Goal: Transaction & Acquisition: Purchase product/service

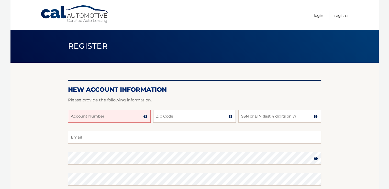
click at [130, 117] on input "Account Number" at bounding box center [109, 116] width 83 height 13
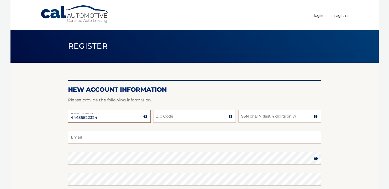
type input "44455522324"
click at [190, 117] on input "Zip Code" at bounding box center [194, 116] width 83 height 13
type input "11572"
click at [257, 115] on input "SSN or EIN (last 4 digits only)" at bounding box center [279, 116] width 83 height 13
type input "3187"
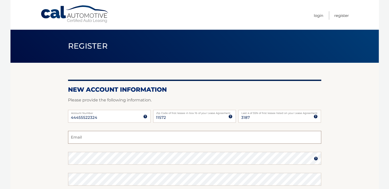
click at [128, 136] on input "Email" at bounding box center [194, 137] width 253 height 13
type input "Nhoovis@gmail.com"
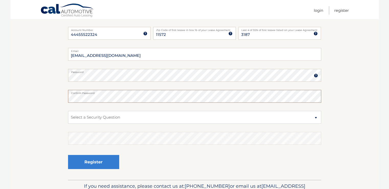
scroll to position [83, 0]
click at [314, 116] on select "Select a Security Question What was the name of your elementary school? What is…" at bounding box center [194, 116] width 253 height 13
select select "2"
click at [68, 110] on select "Select a Security Question What was the name of your elementary school? What is…" at bounding box center [194, 116] width 253 height 13
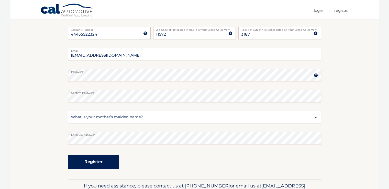
click at [104, 162] on button "Register" at bounding box center [93, 161] width 51 height 14
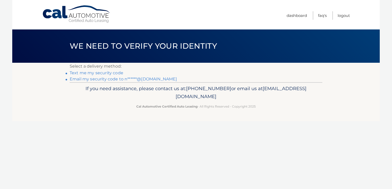
click at [114, 73] on link "Text me my security code" at bounding box center [97, 72] width 54 height 5
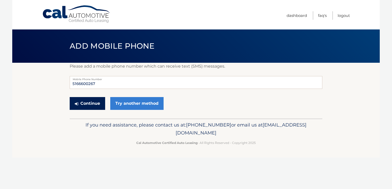
click at [96, 100] on button "Continue" at bounding box center [88, 103] width 36 height 13
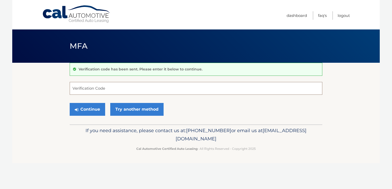
click at [85, 87] on input "Verification Code" at bounding box center [196, 88] width 253 height 13
type input "348286"
click at [88, 111] on button "Continue" at bounding box center [88, 109] width 36 height 13
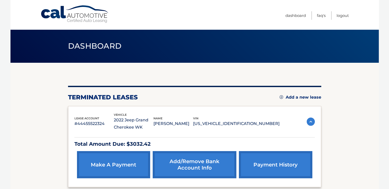
click at [122, 163] on link "make a payment" at bounding box center [113, 164] width 73 height 27
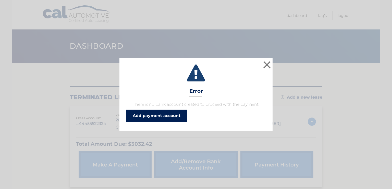
click at [159, 117] on link "Add payment account" at bounding box center [156, 115] width 61 height 12
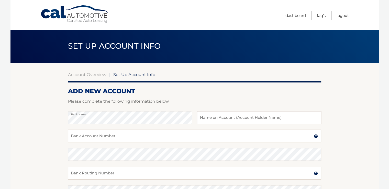
click at [221, 118] on input "text" at bounding box center [259, 117] width 124 height 13
type input "[PERSON_NAME]"
click at [116, 134] on input "Bank Account Number" at bounding box center [194, 135] width 253 height 13
type input "211679920"
click at [96, 173] on input "Bank Routing Number" at bounding box center [194, 172] width 253 height 13
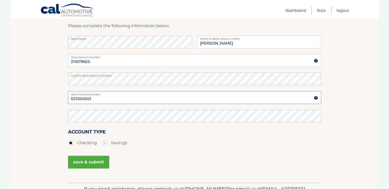
scroll to position [83, 0]
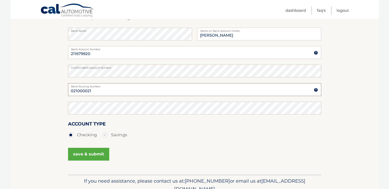
type input "021000021"
click at [95, 153] on button "save & submit" at bounding box center [88, 153] width 41 height 13
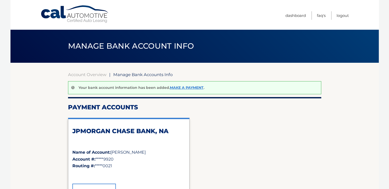
click at [95, 153] on strong "Name of Account:" at bounding box center [91, 151] width 38 height 5
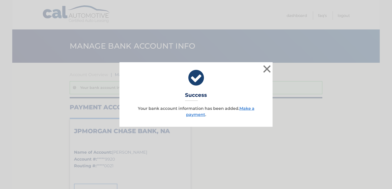
click at [225, 136] on div "× Success Your bank account information has been added. Make a payment . Loadin…" at bounding box center [196, 94] width 392 height 189
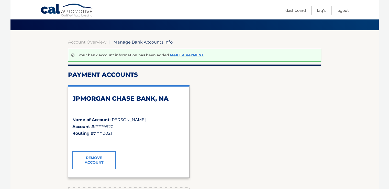
scroll to position [32, 0]
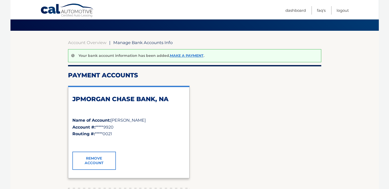
click at [192, 56] on link "Make a payment" at bounding box center [187, 55] width 34 height 5
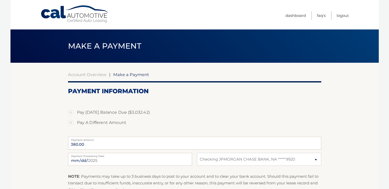
select select "NWU2NDMyNTAtYzhjYi00NmY5LWFjMmUtMzEzZjYzZWZmOGI2"
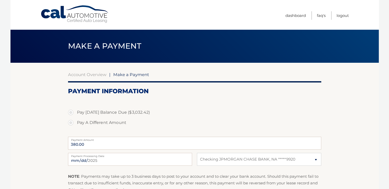
click at [70, 110] on label "Pay [DATE] Balance Due ($3,032.42)" at bounding box center [194, 112] width 253 height 10
click at [70, 110] on input "Pay [DATE] Balance Due ($3,032.42)" at bounding box center [72, 111] width 5 height 8
radio input "true"
type input "3032.42"
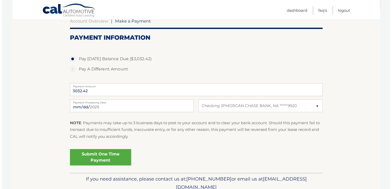
scroll to position [54, 0]
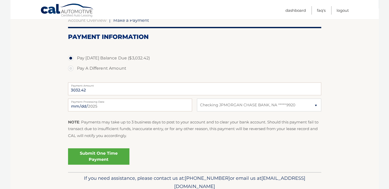
click at [114, 154] on link "Submit One Time Payment" at bounding box center [98, 156] width 61 height 16
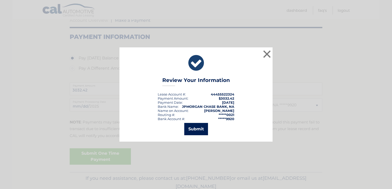
click at [198, 126] on button "Submit" at bounding box center [196, 129] width 24 height 12
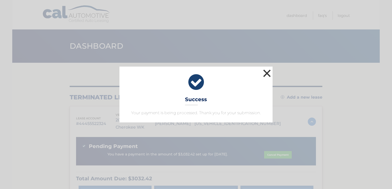
click at [268, 72] on button "×" at bounding box center [267, 73] width 10 height 10
